Goal: Information Seeking & Learning: Learn about a topic

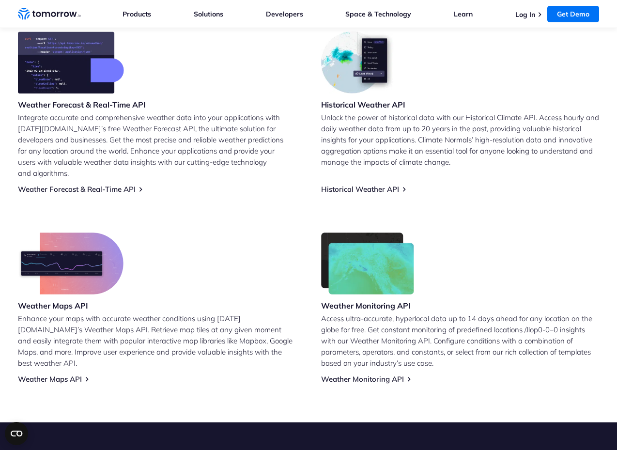
scroll to position [415, 0]
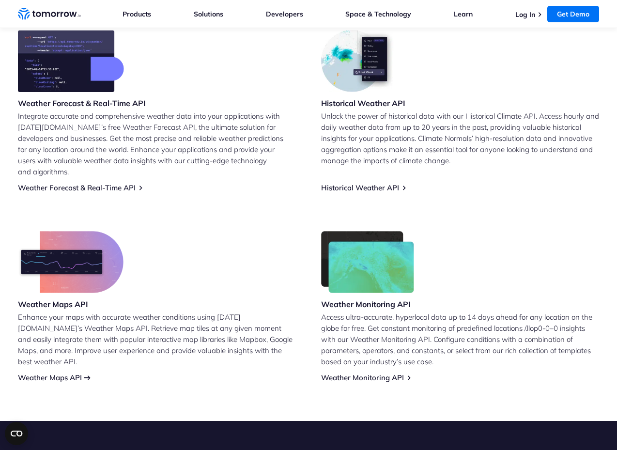
click at [63, 373] on link "Weather Maps API" at bounding box center [50, 377] width 64 height 9
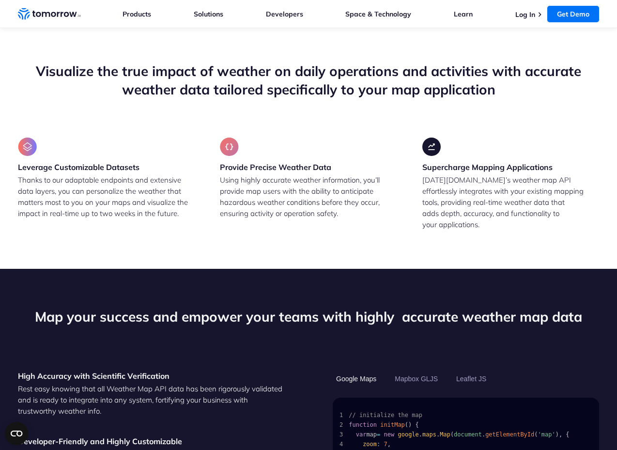
scroll to position [687, 0]
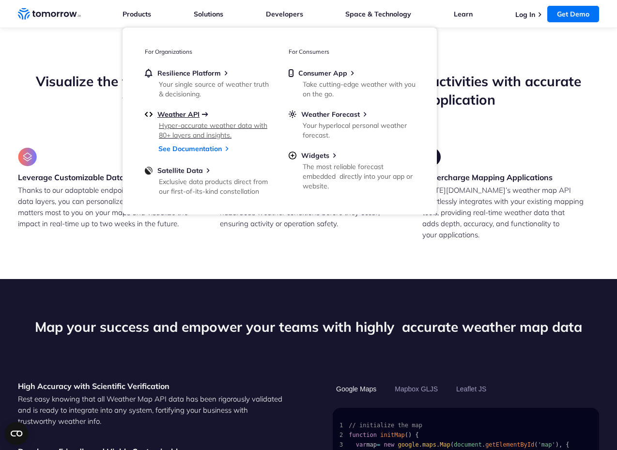
click at [190, 112] on span "Weather API" at bounding box center [178, 114] width 42 height 9
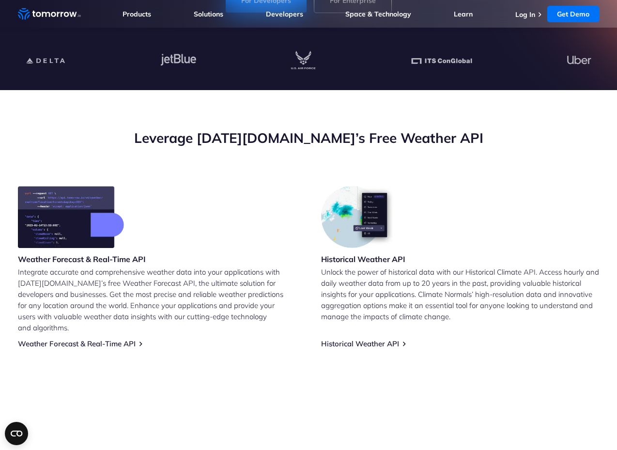
scroll to position [280, 0]
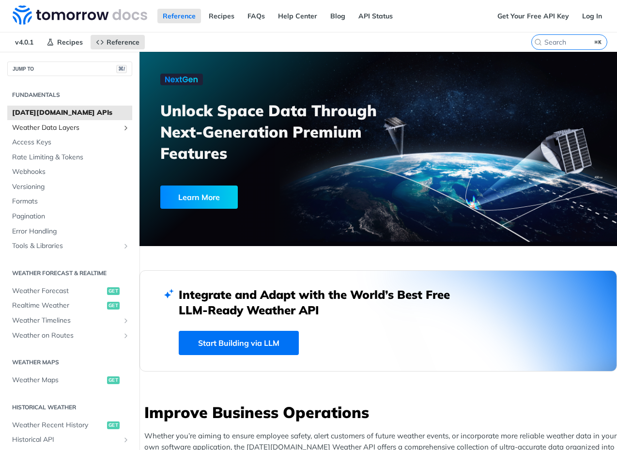
click at [41, 127] on span "Weather Data Layers" at bounding box center [65, 128] width 107 height 10
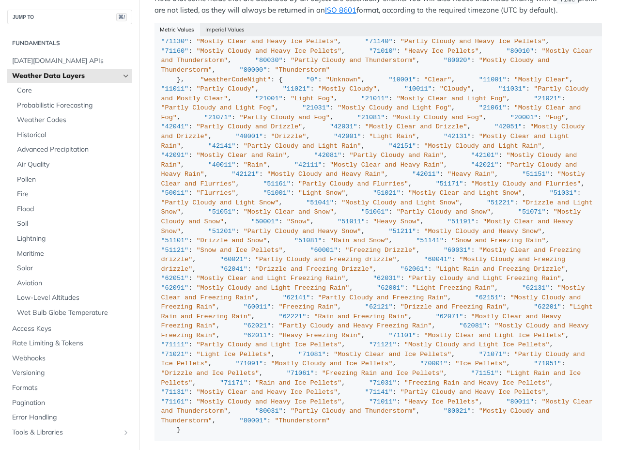
scroll to position [2731, 0]
